Goal: Information Seeking & Learning: Understand process/instructions

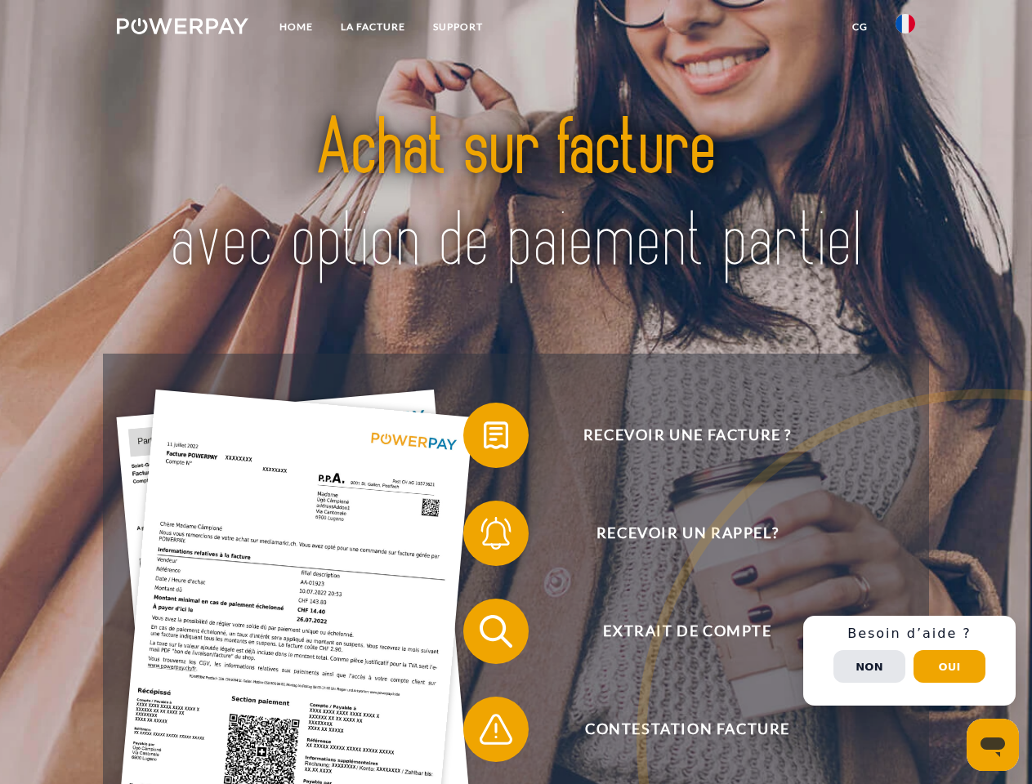
click at [182, 29] on img at bounding box center [182, 26] width 131 height 16
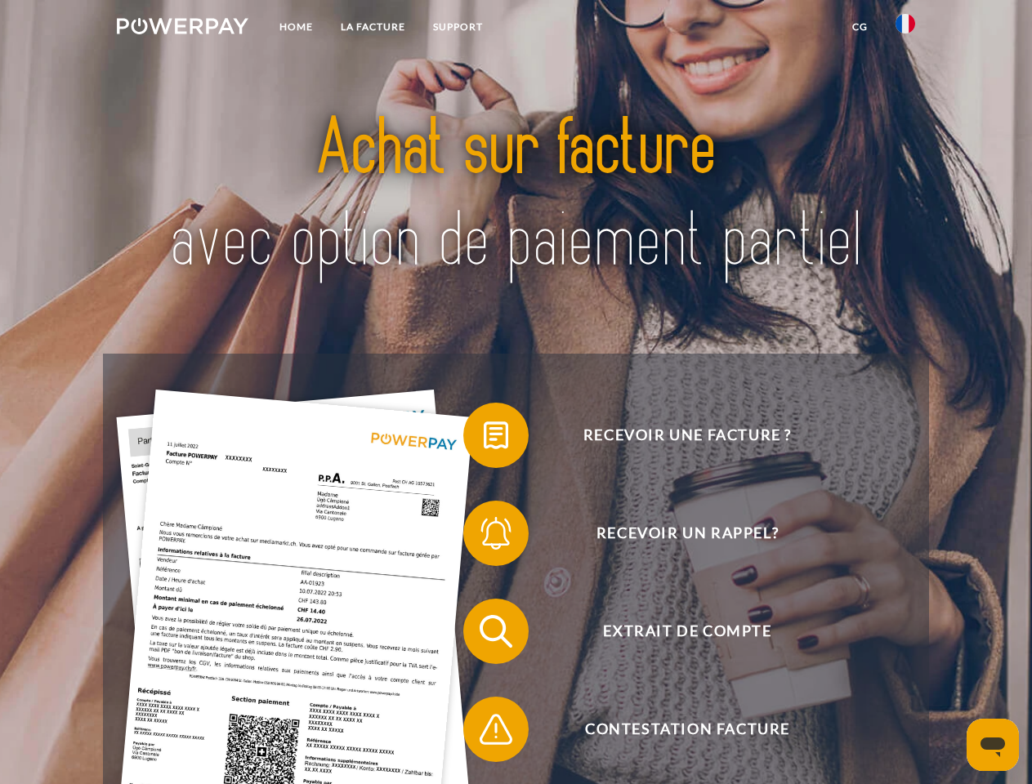
click at [905, 29] on img at bounding box center [905, 24] width 20 height 20
click at [859, 27] on link "CG" at bounding box center [859, 26] width 43 height 29
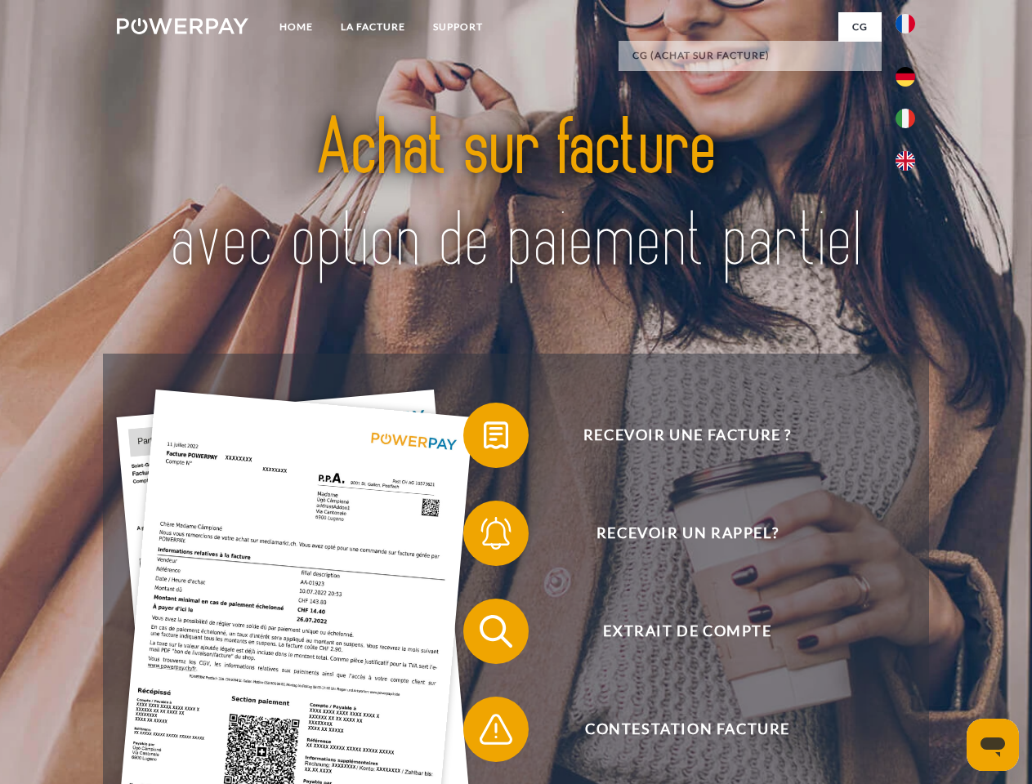
click at [484, 439] on span at bounding box center [471, 435] width 82 height 82
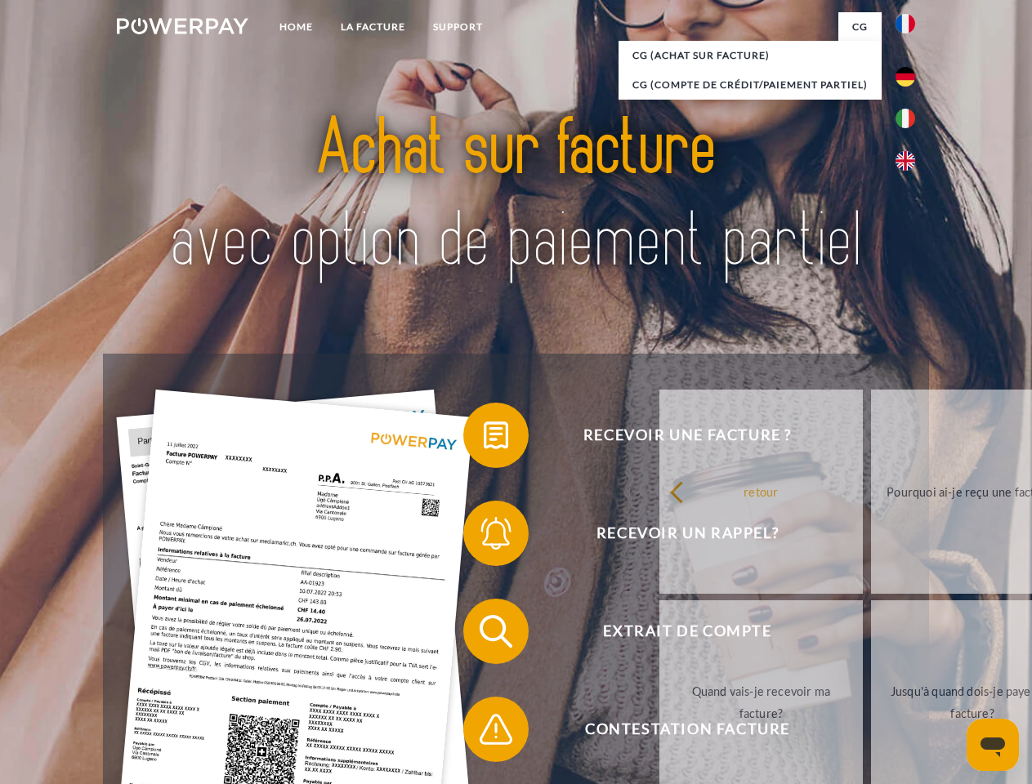
click at [484, 537] on span at bounding box center [471, 533] width 82 height 82
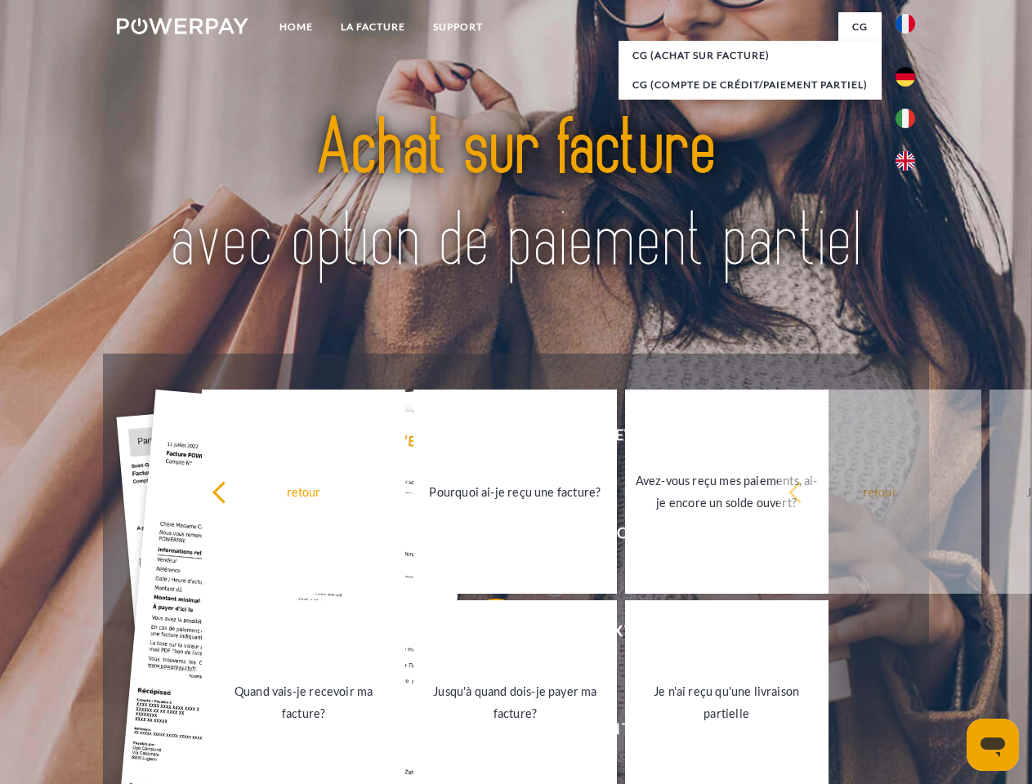
click at [484, 635] on link "Jusqu'à quand dois-je payer ma facture?" at bounding box center [514, 702] width 203 height 204
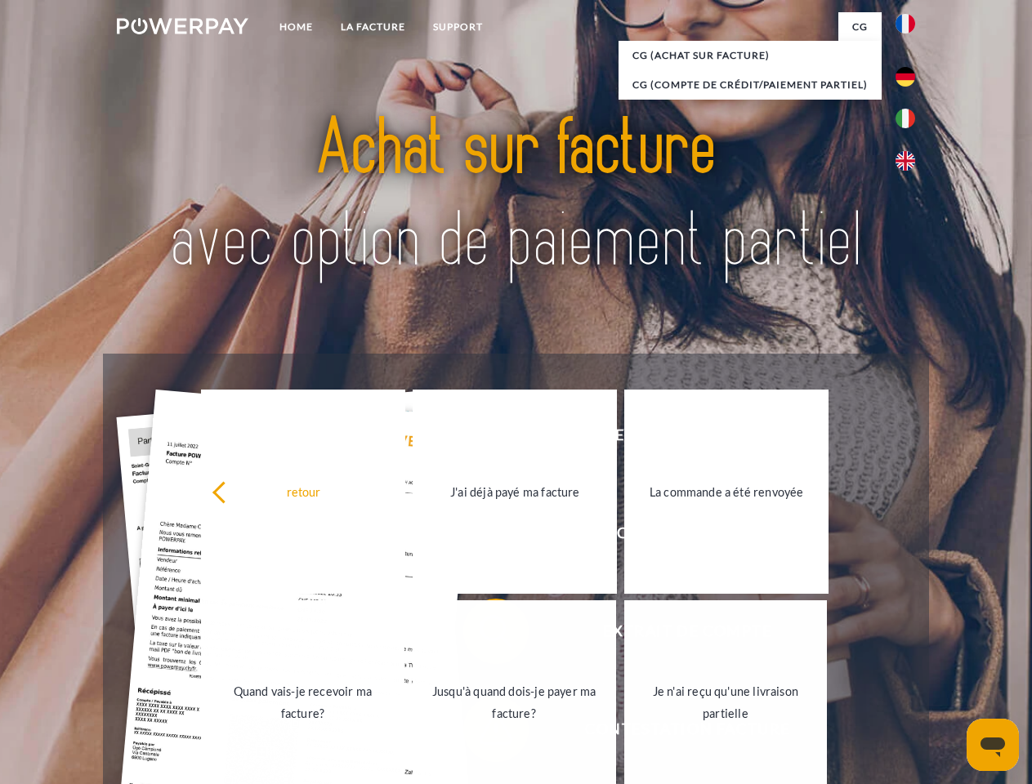
click at [484, 733] on div "Recevoir une facture ? Recevoir un rappel? Extrait de compte retour" at bounding box center [515, 680] width 825 height 653
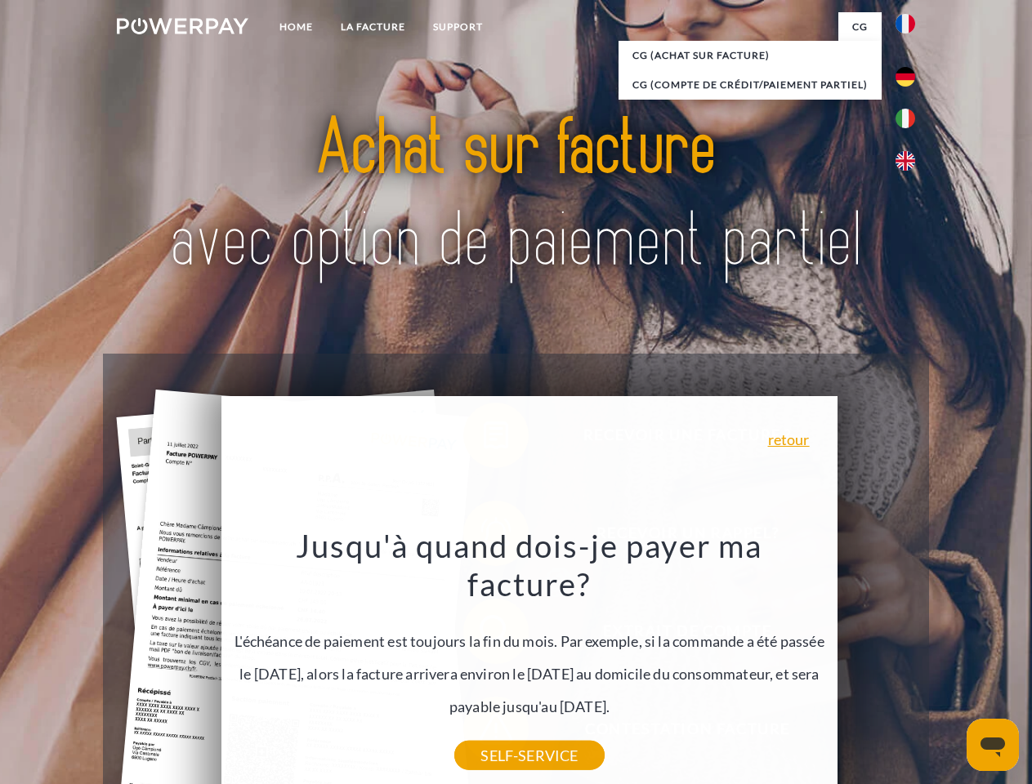
click at [909, 661] on div "Recevoir une facture ? Recevoir un rappel? Extrait de compte retour" at bounding box center [515, 680] width 825 height 653
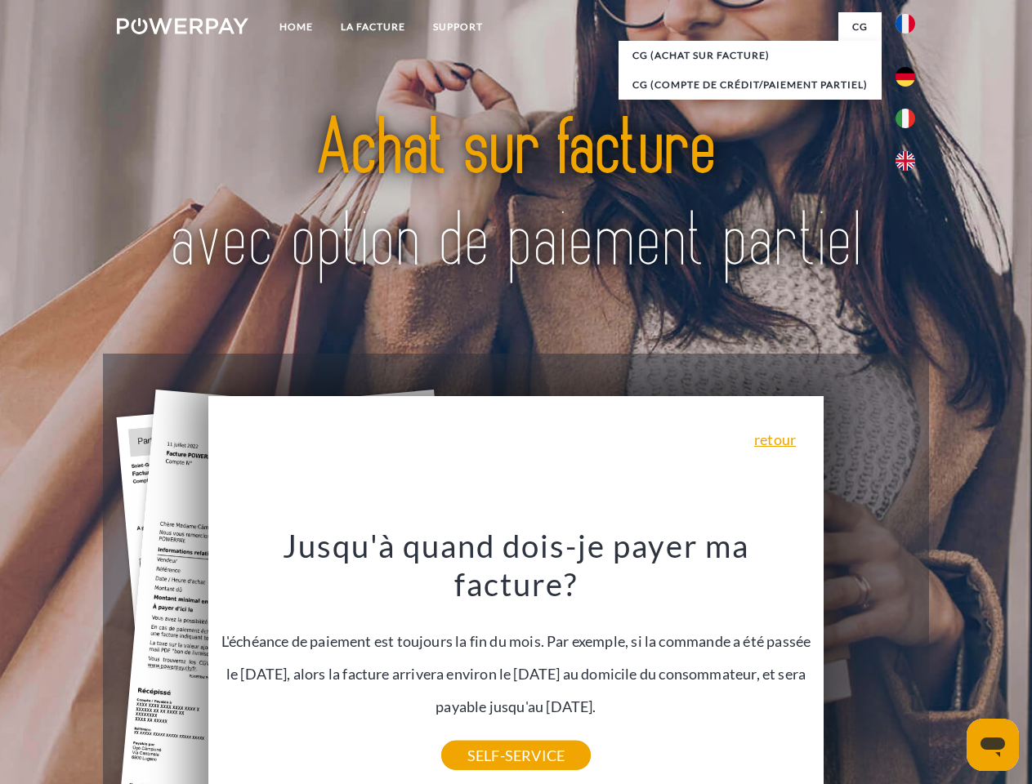
click at [869, 664] on span "Extrait de compte" at bounding box center [687, 631] width 400 height 65
click at [949, 666] on header "Home LA FACTURE Support" at bounding box center [516, 564] width 1032 height 1128
